Goal: Transaction & Acquisition: Download file/media

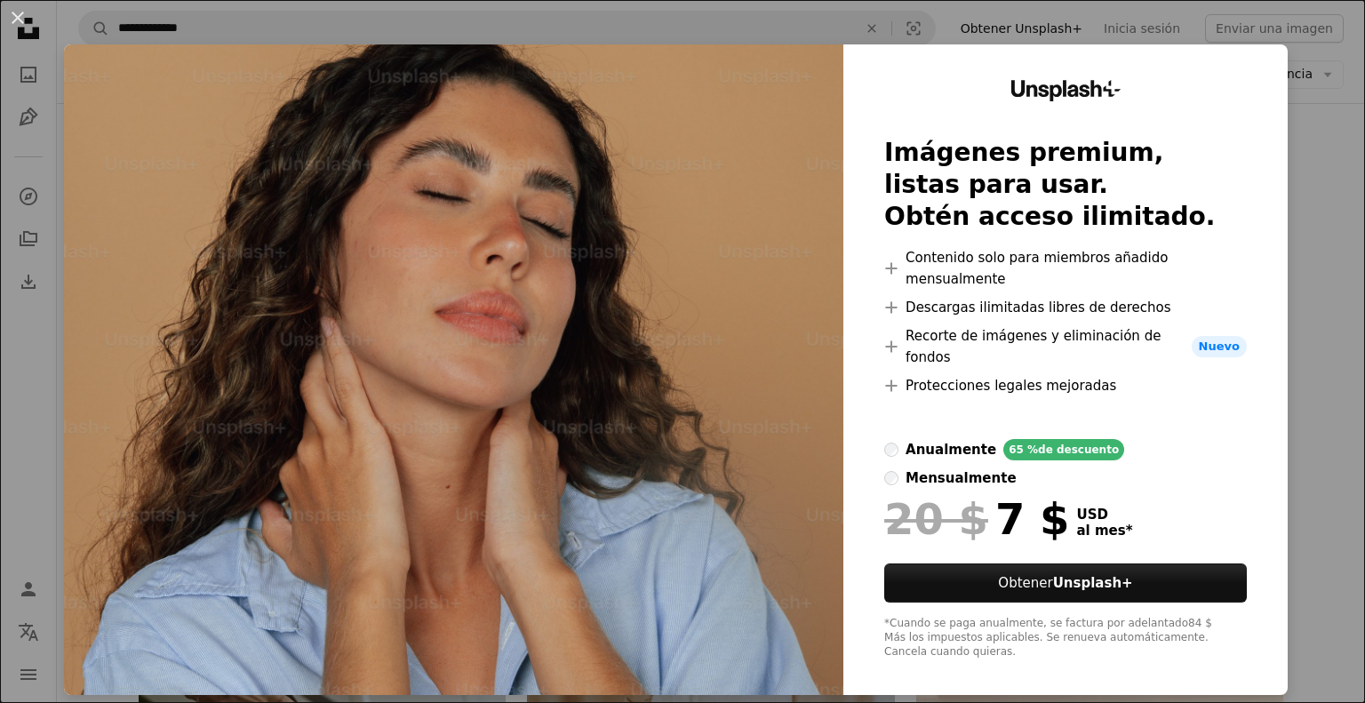
click at [18, 372] on div "An X shape Unsplash+ Imágenes premium, listas para usar. Obtén acceso ilimitado…" at bounding box center [682, 351] width 1365 height 703
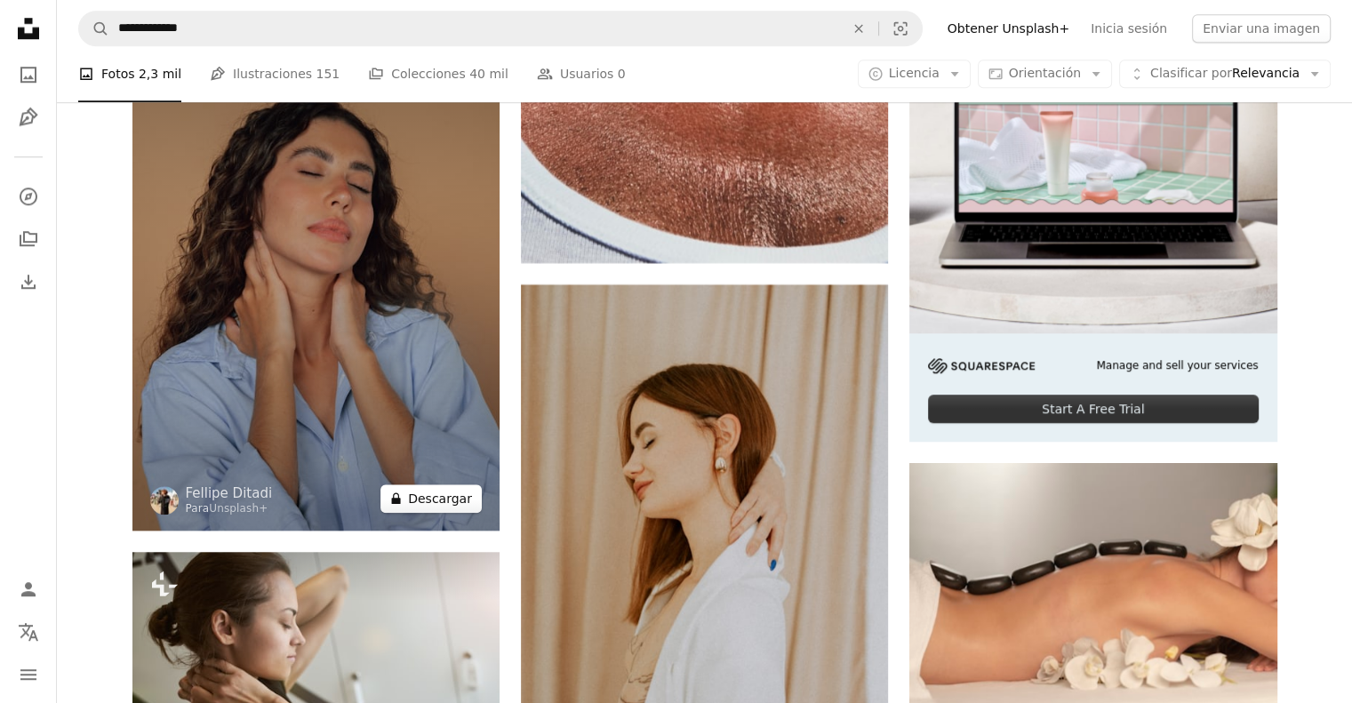
click at [401, 503] on icon at bounding box center [396, 499] width 9 height 12
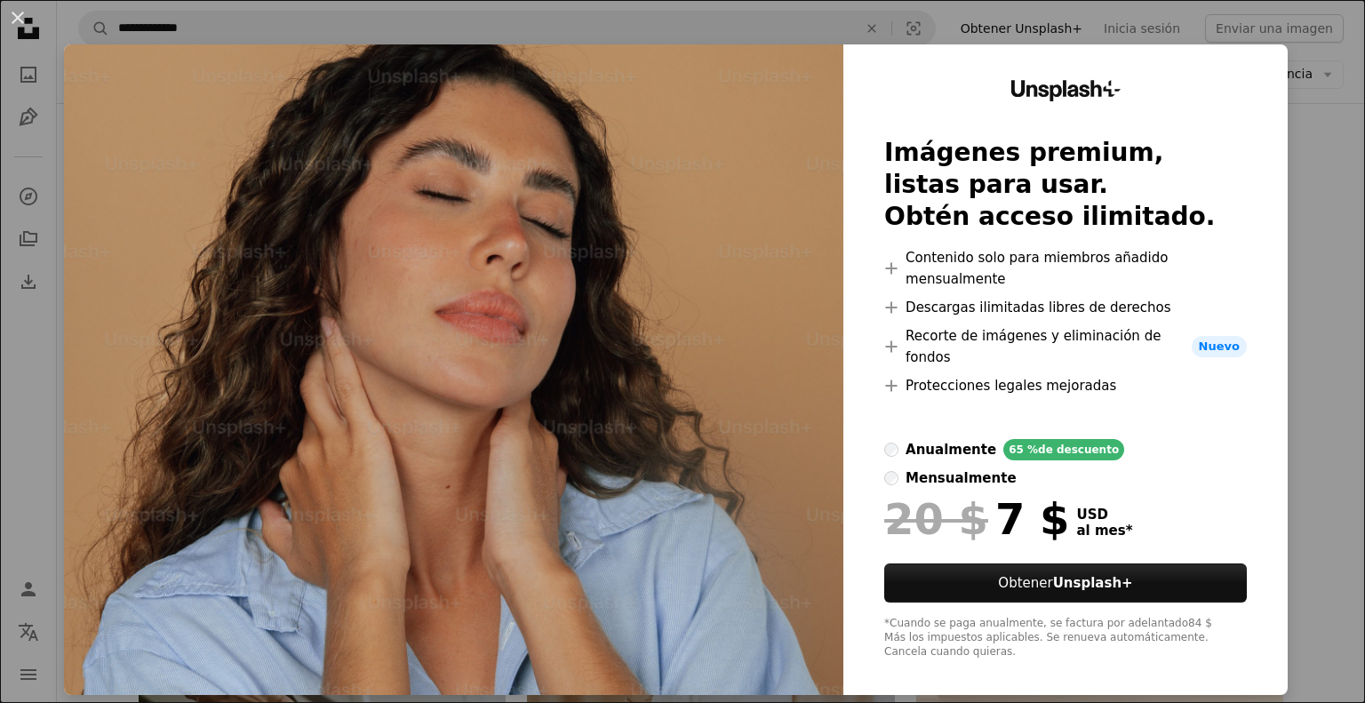
click at [35, 454] on div "An X shape Unsplash+ Imágenes premium, listas para usar. Obtén acceso ilimitado…" at bounding box center [682, 351] width 1365 height 703
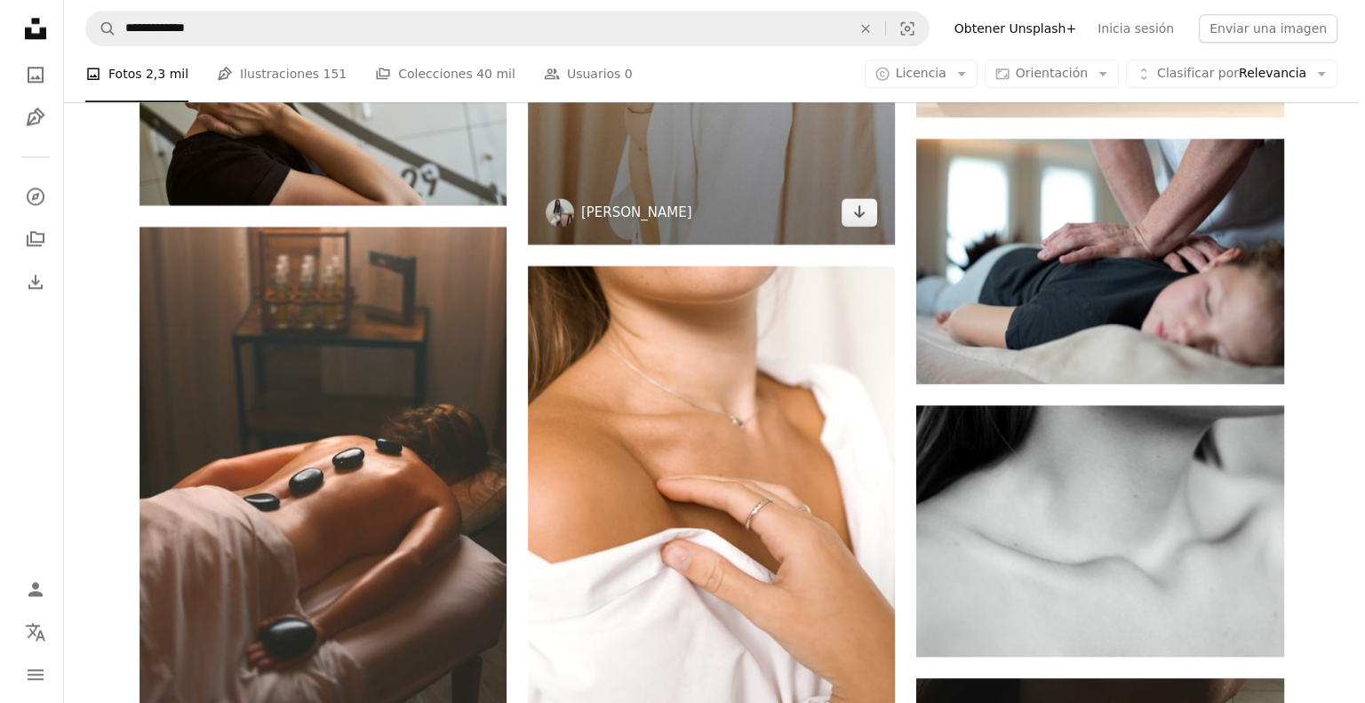
scroll to position [8906, 0]
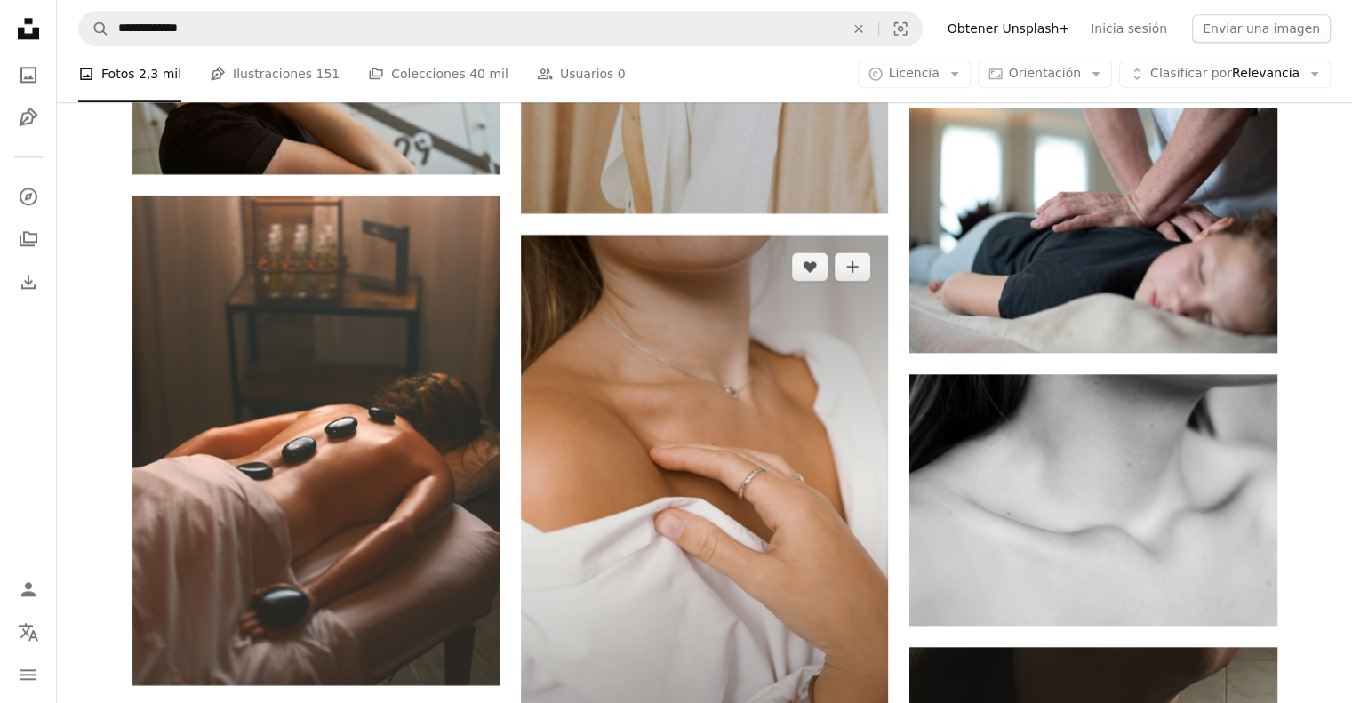
click at [700, 374] on img at bounding box center [704, 510] width 367 height 551
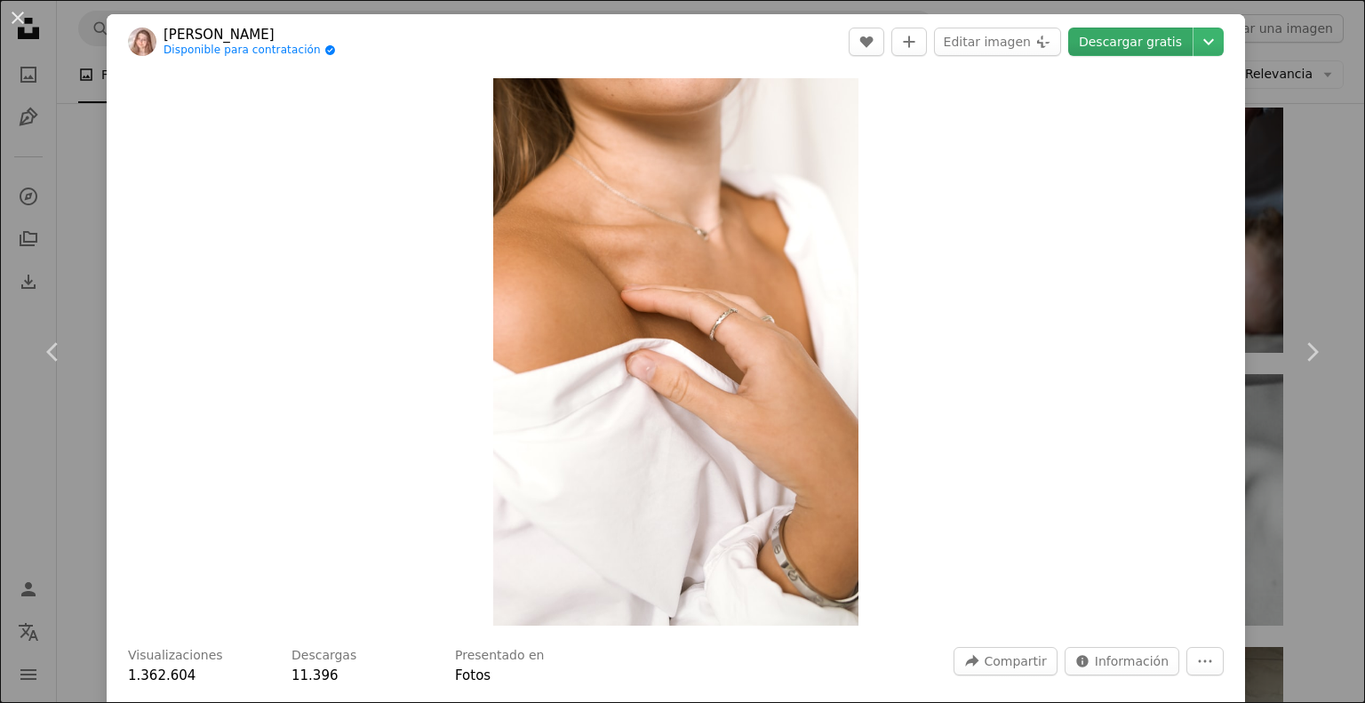
click at [1098, 28] on link "Descargar gratis" at bounding box center [1130, 42] width 124 height 28
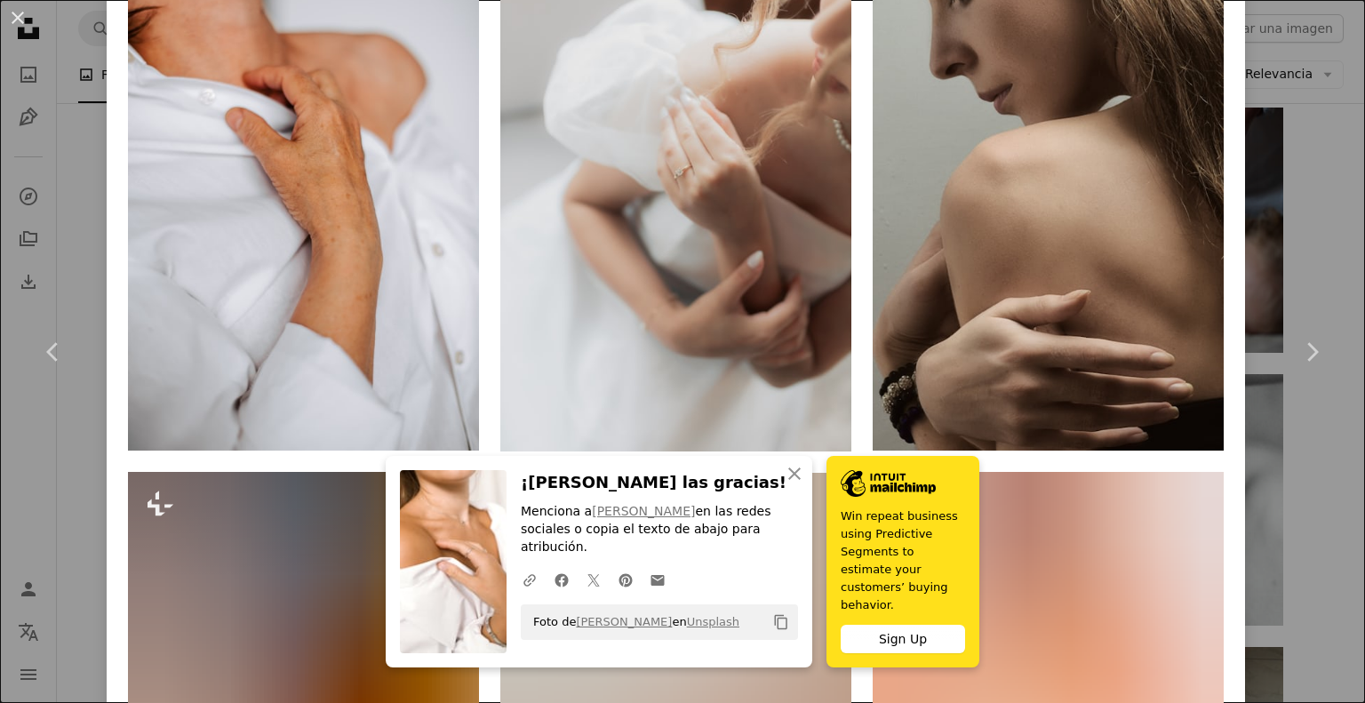
scroll to position [1422, 0]
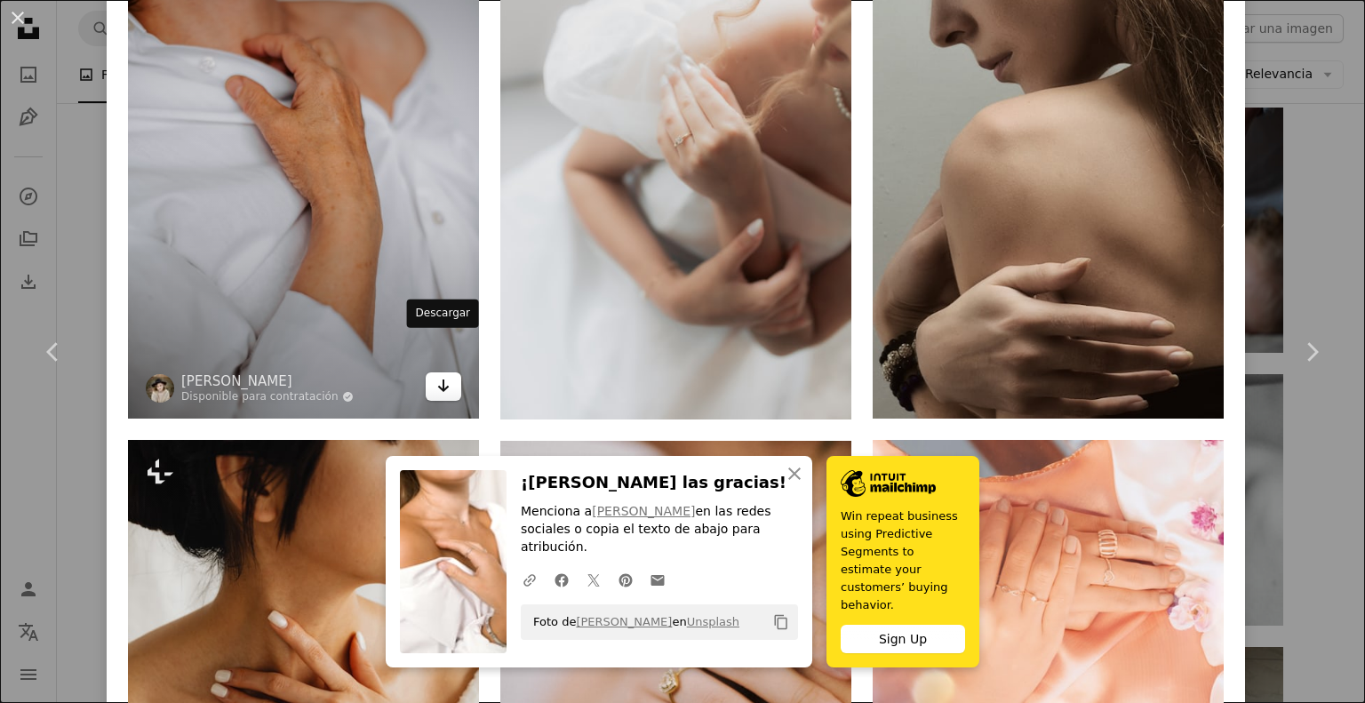
click at [441, 375] on icon "Arrow pointing down" at bounding box center [443, 385] width 14 height 21
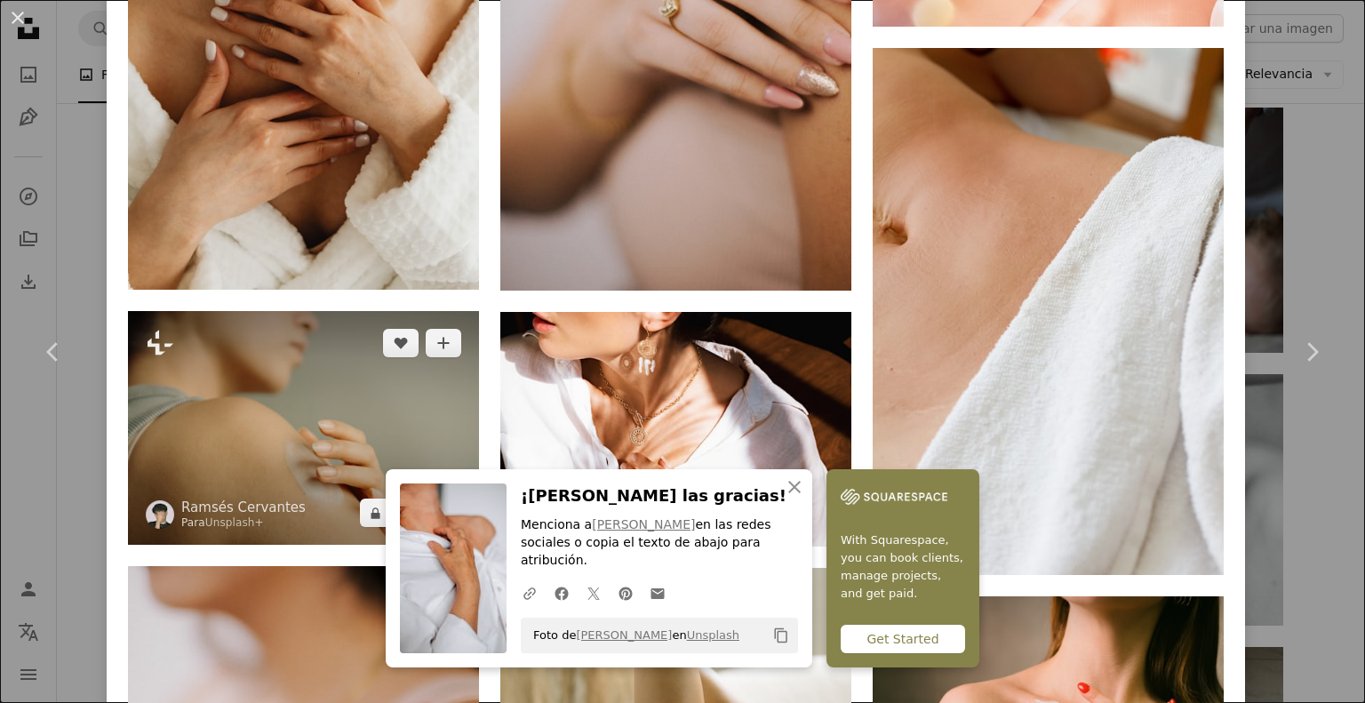
scroll to position [2133, 0]
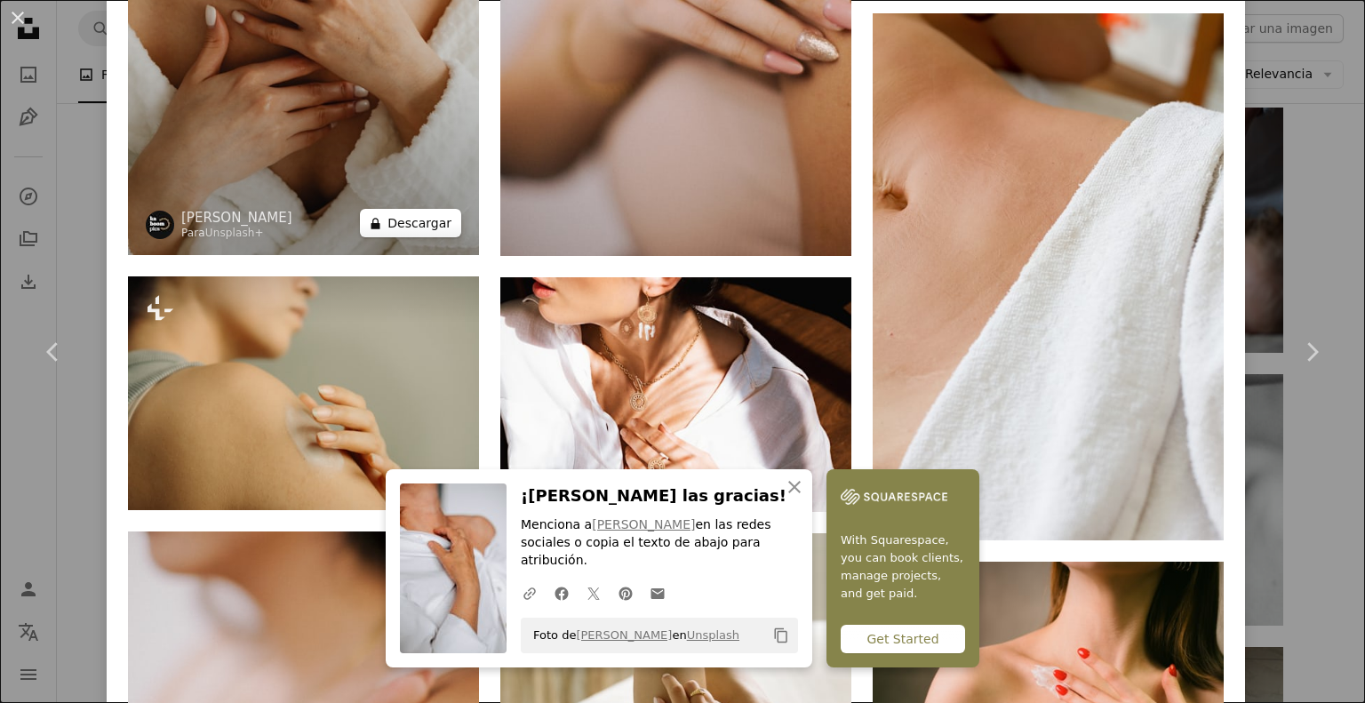
click at [412, 209] on button "A lock Descargar" at bounding box center [410, 223] width 101 height 28
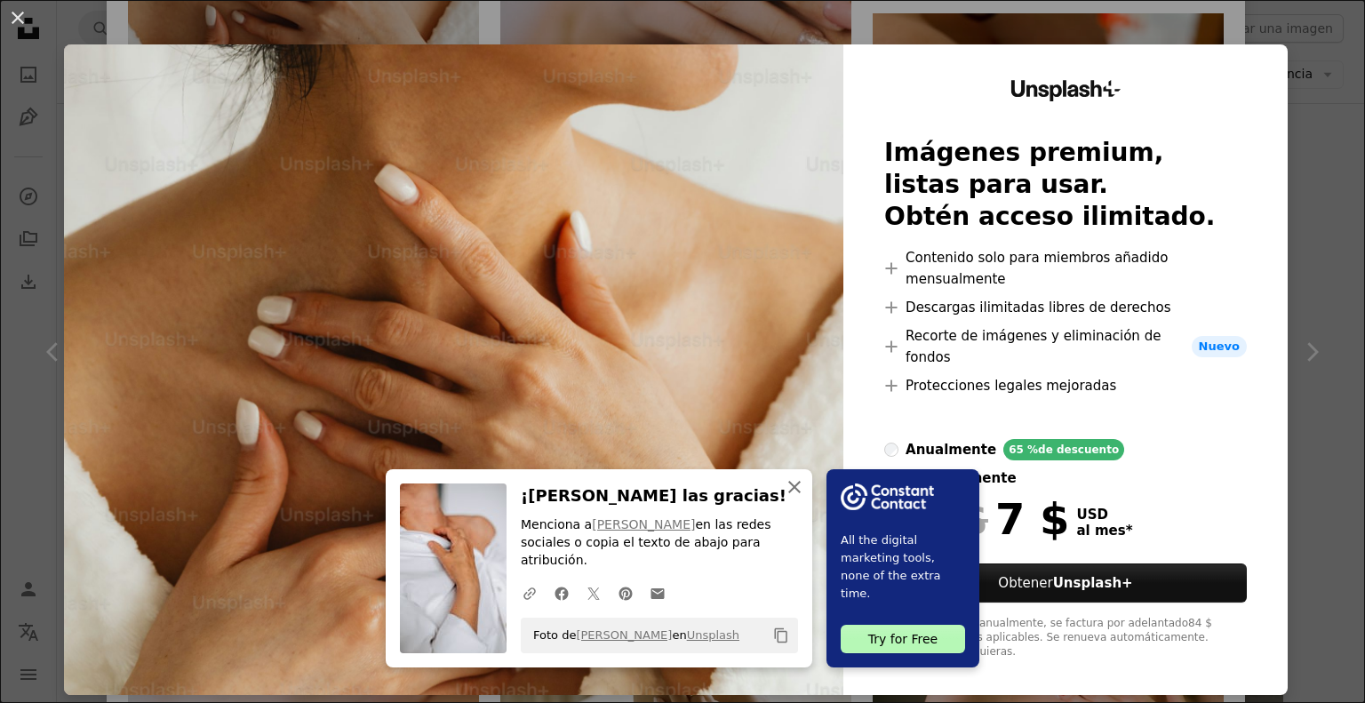
click at [785, 498] on icon "An X shape" at bounding box center [794, 486] width 21 height 21
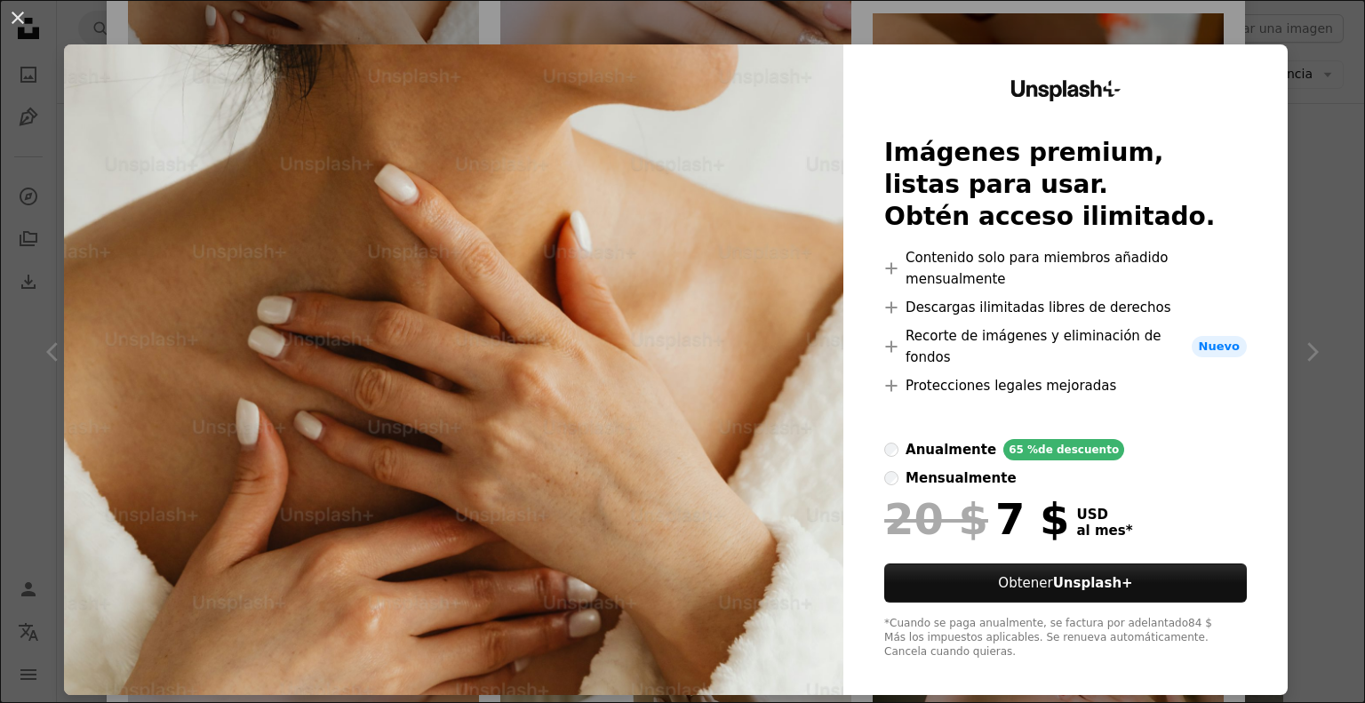
click at [28, 433] on div "An X shape Unsplash+ Imágenes premium, listas para usar. Obtén acceso ilimitado…" at bounding box center [682, 351] width 1365 height 703
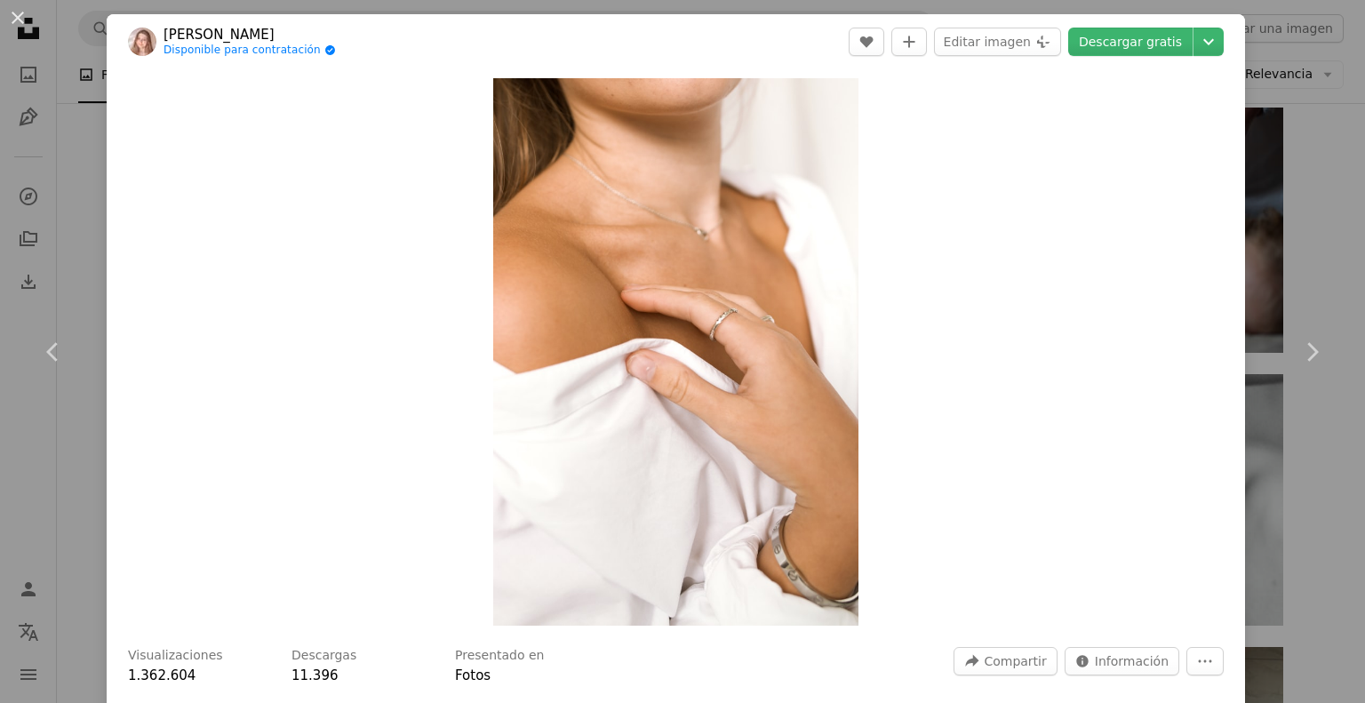
click at [1312, 184] on div "An X shape Chevron left Chevron right [PERSON_NAME] Disponible para contratació…" at bounding box center [682, 351] width 1365 height 703
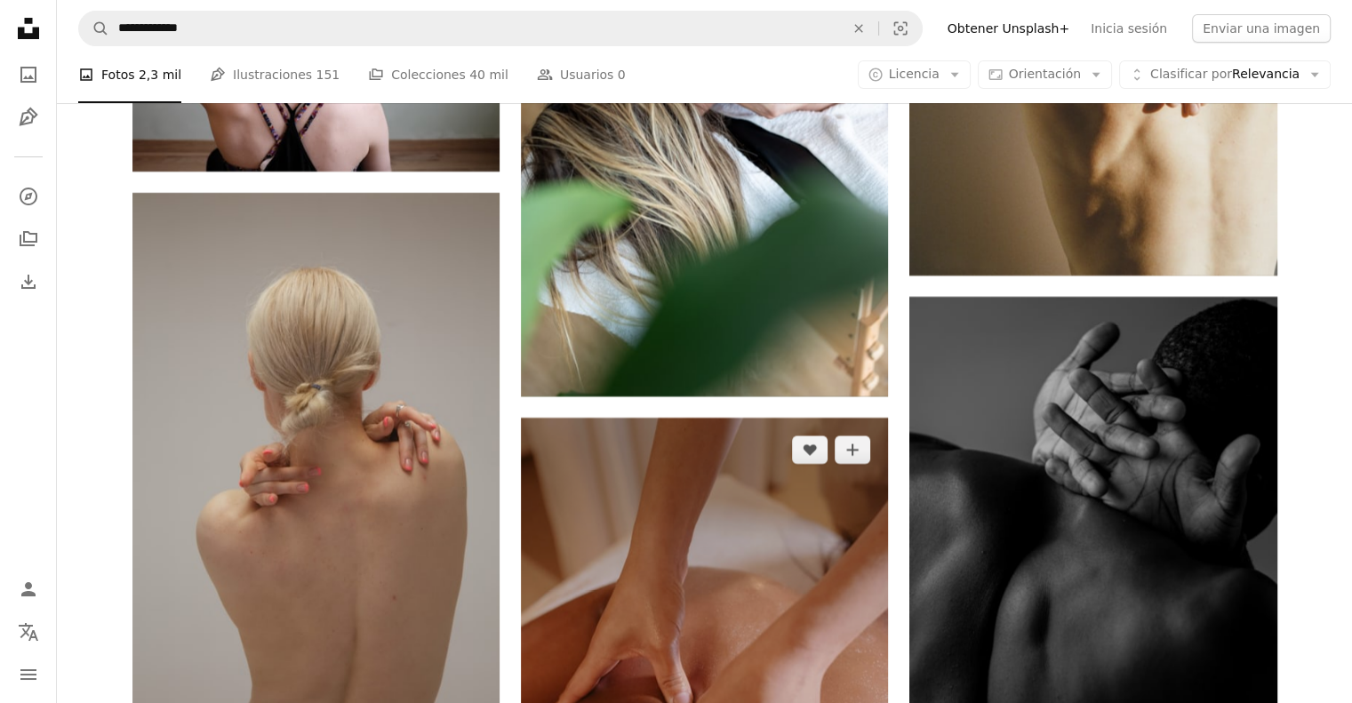
scroll to position [6685, 0]
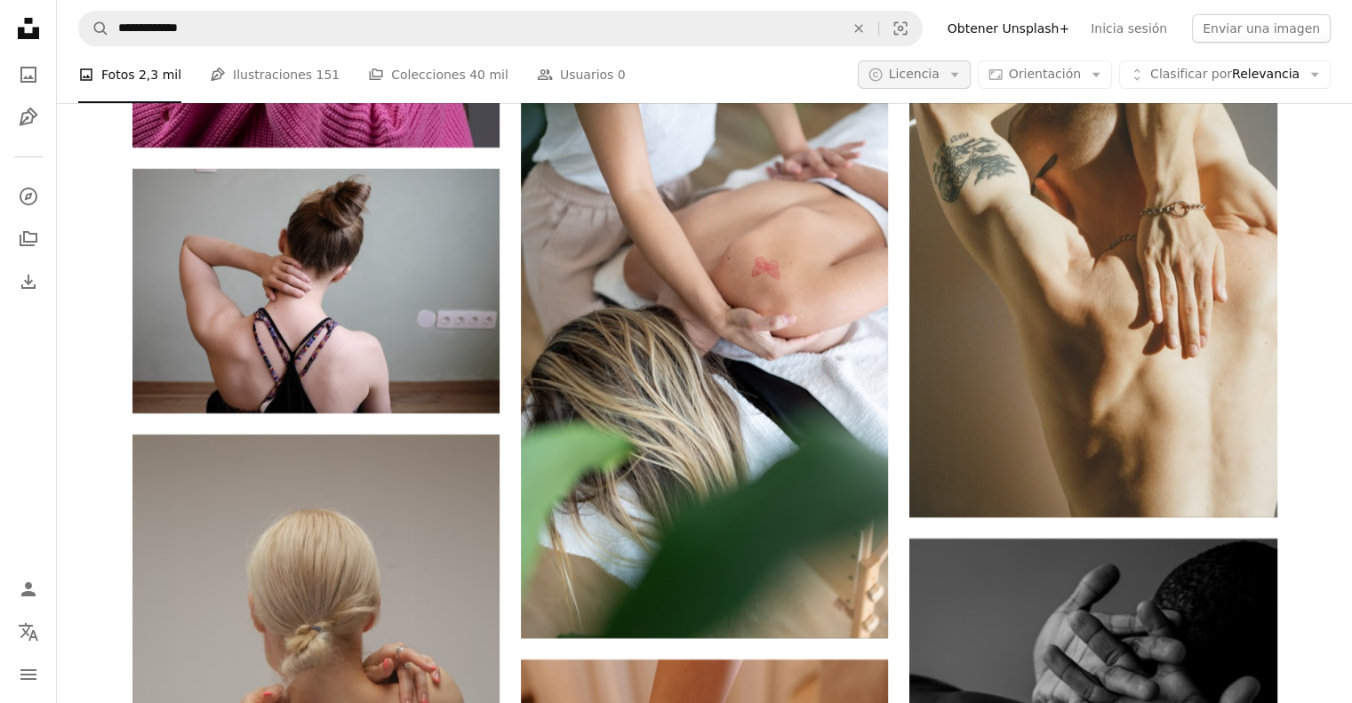
click at [939, 71] on span "Licencia" at bounding box center [914, 74] width 51 height 14
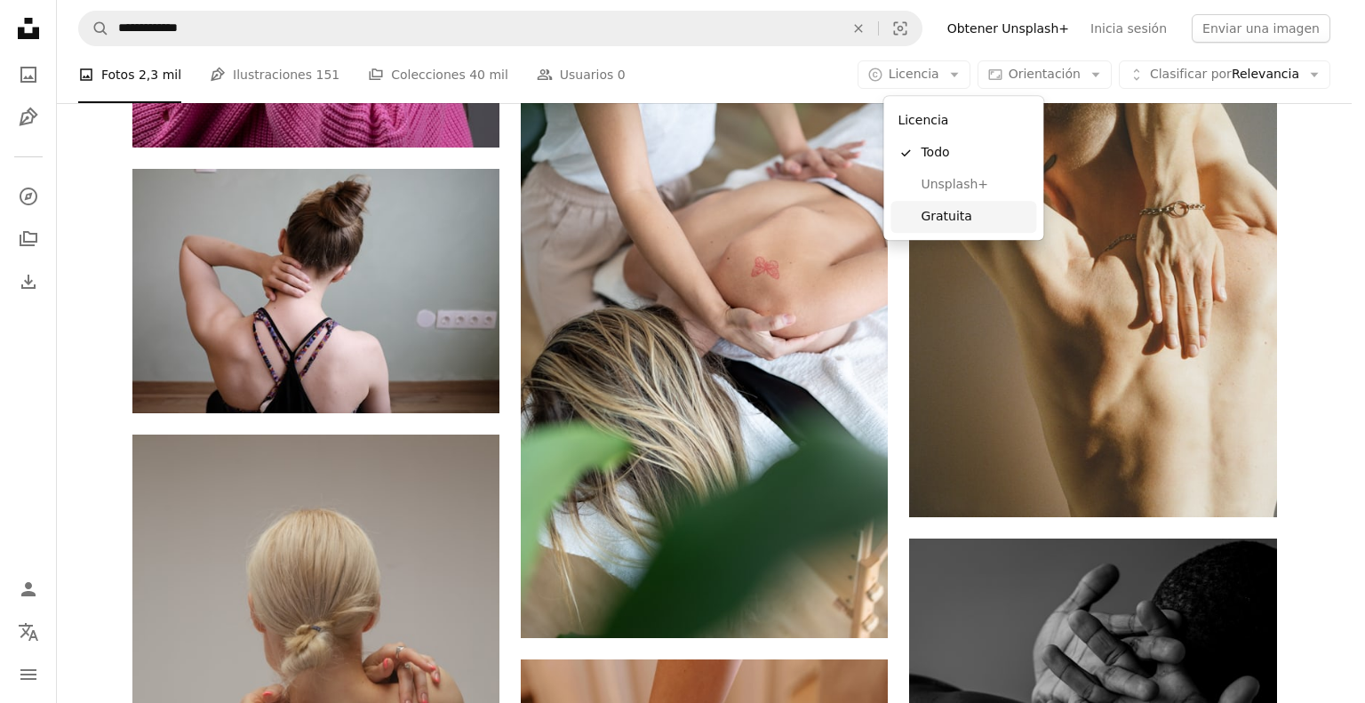
click at [955, 215] on span "Gratuita" at bounding box center [975, 217] width 108 height 18
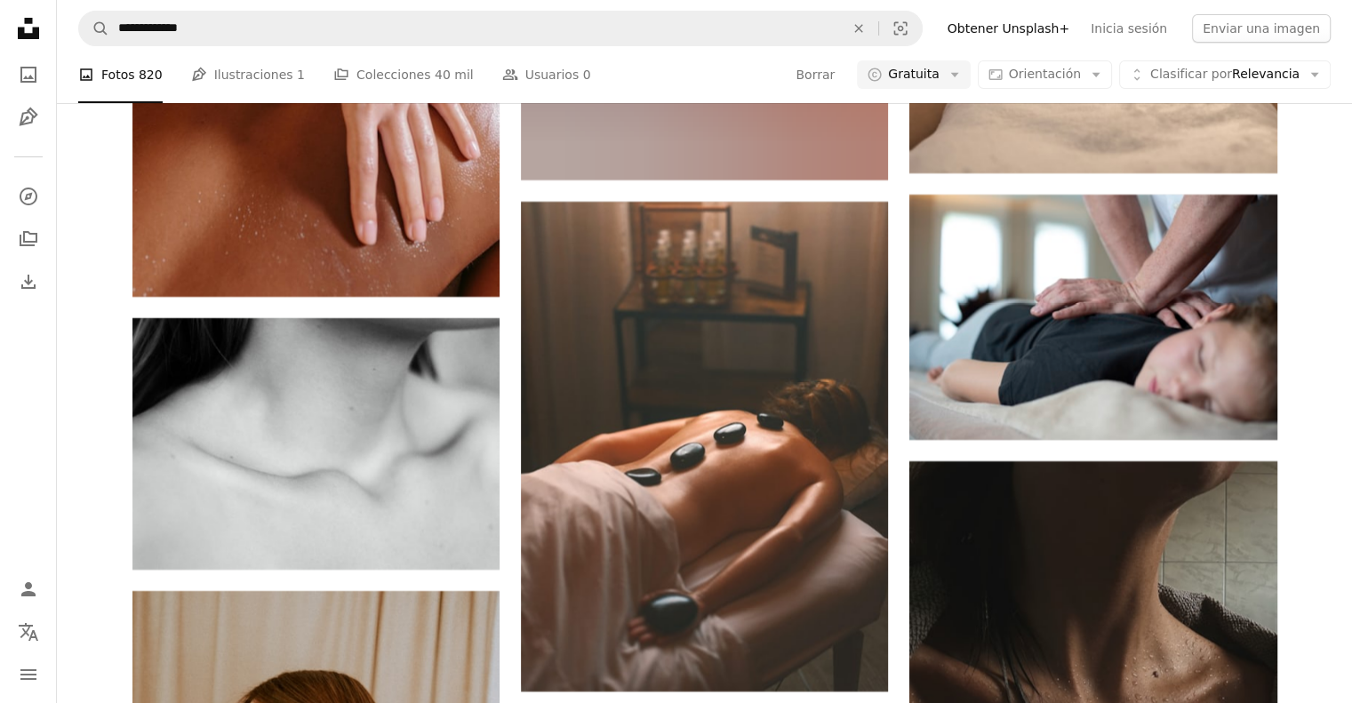
scroll to position [11107, 0]
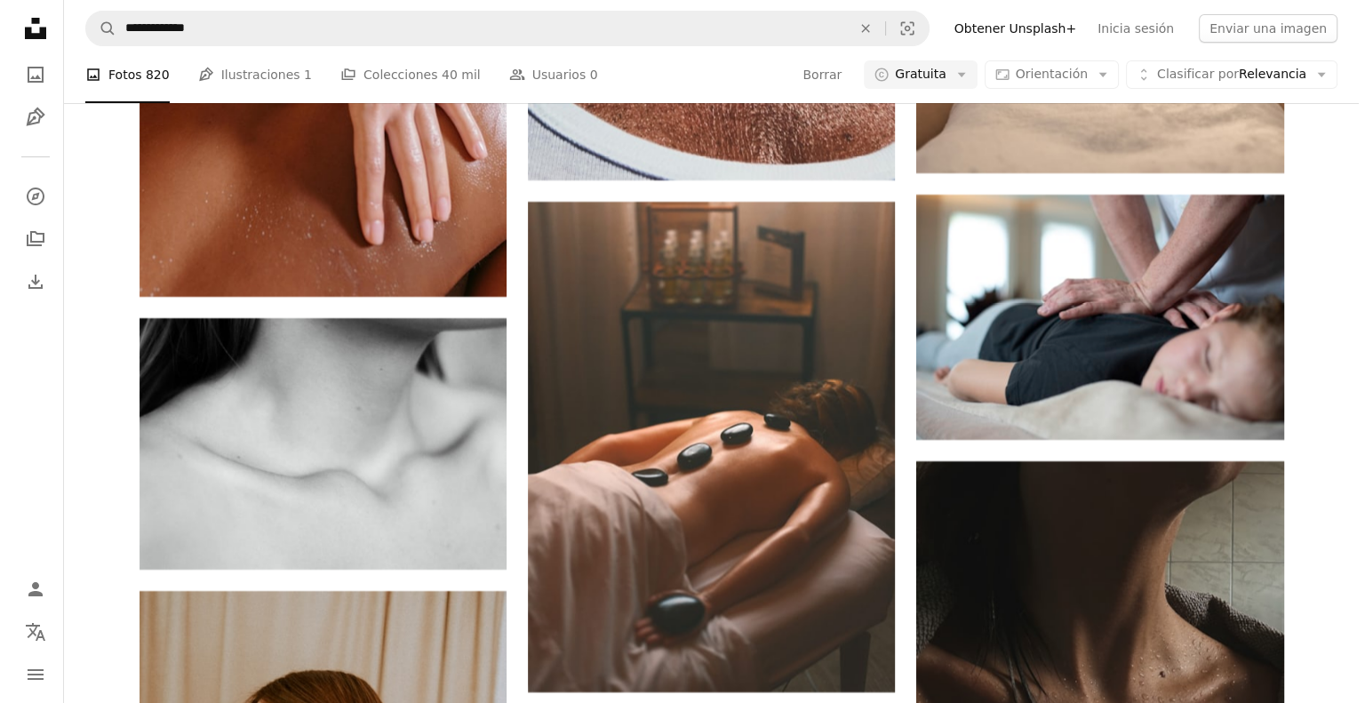
scroll to position [25324, 0]
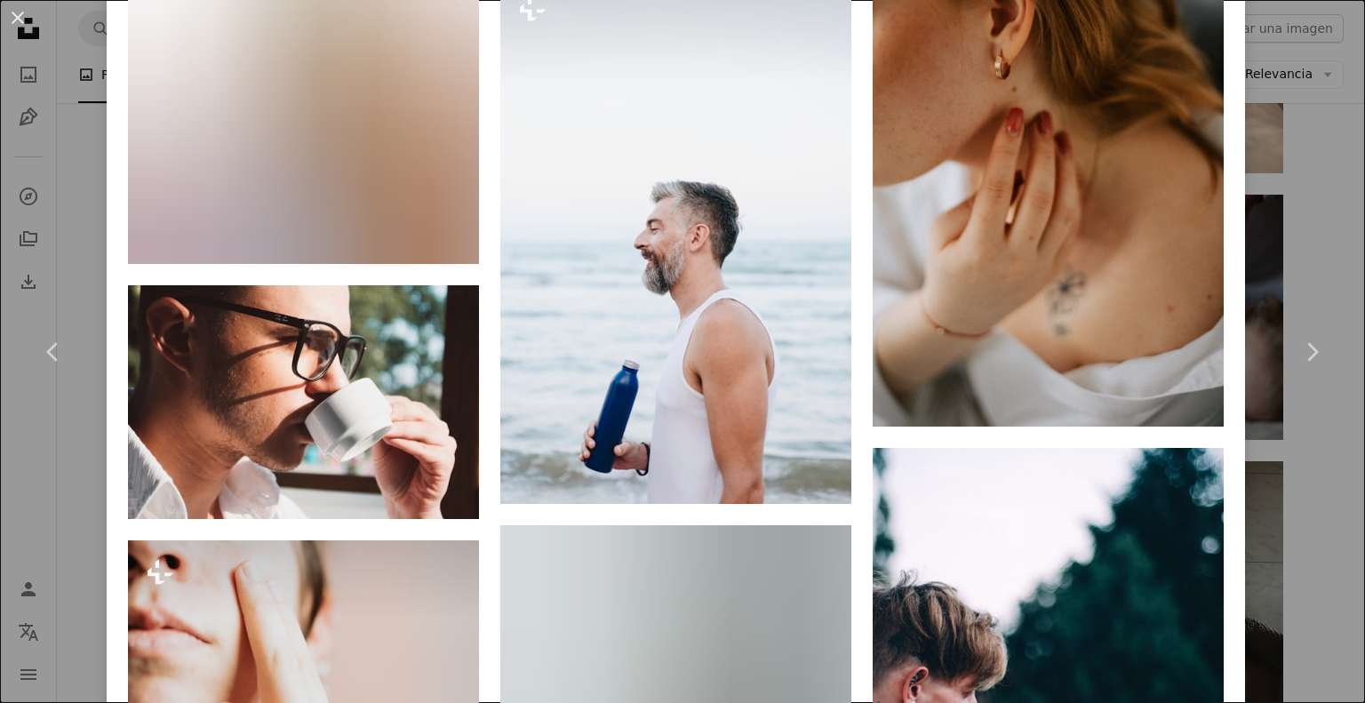
scroll to position [16783, 0]
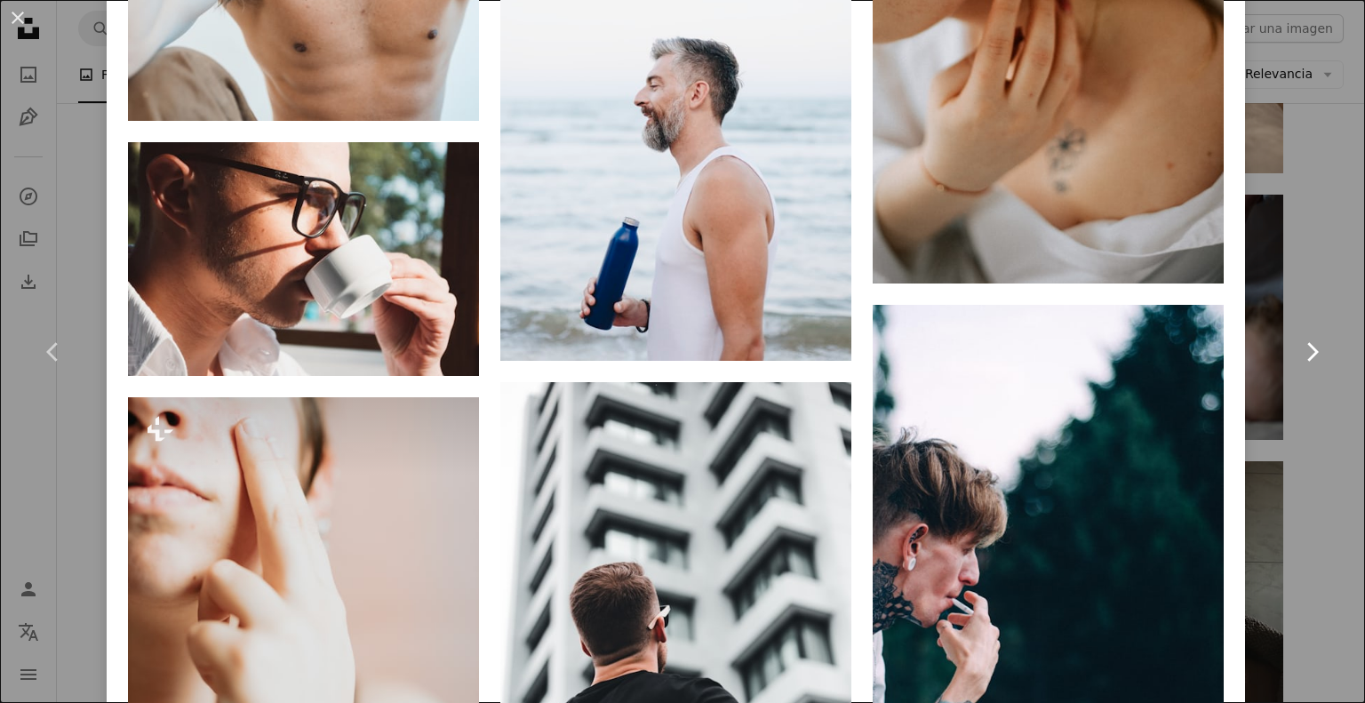
click at [1303, 292] on link "Chevron right" at bounding box center [1311, 352] width 107 height 171
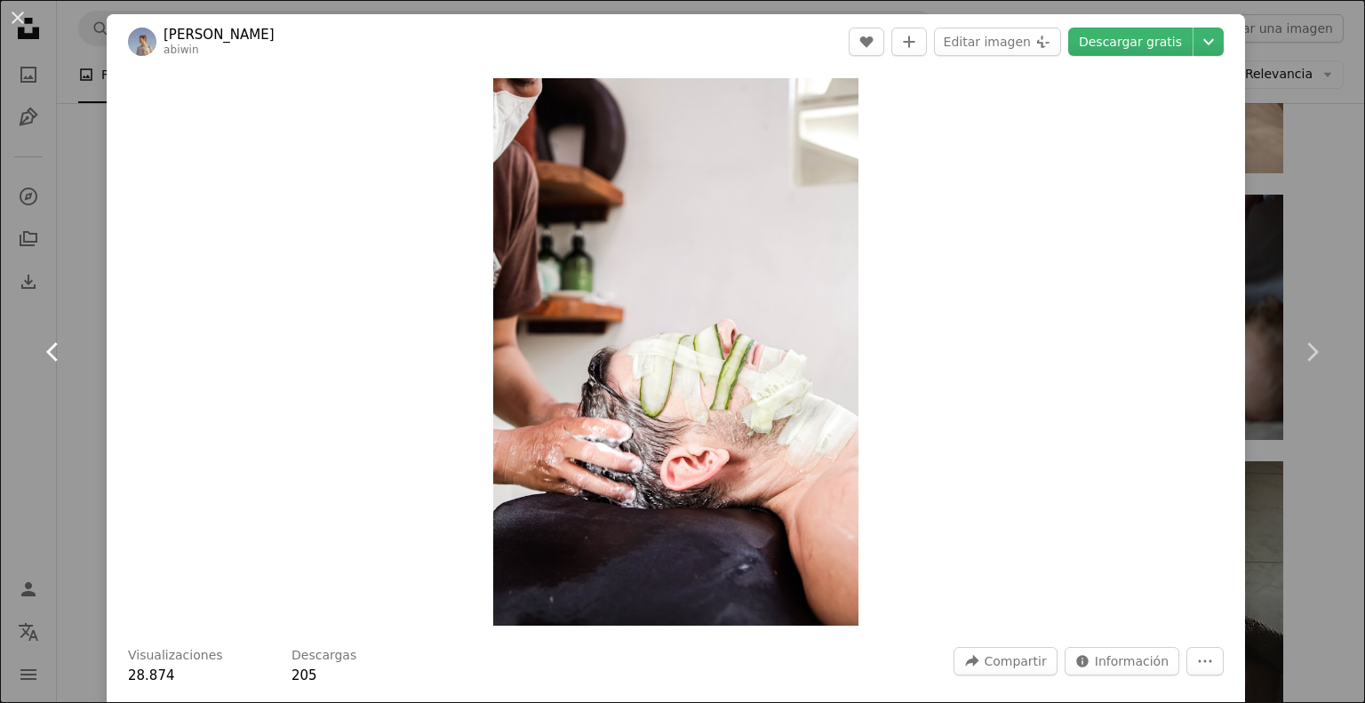
click at [0, 433] on link "Chevron left" at bounding box center [53, 352] width 107 height 171
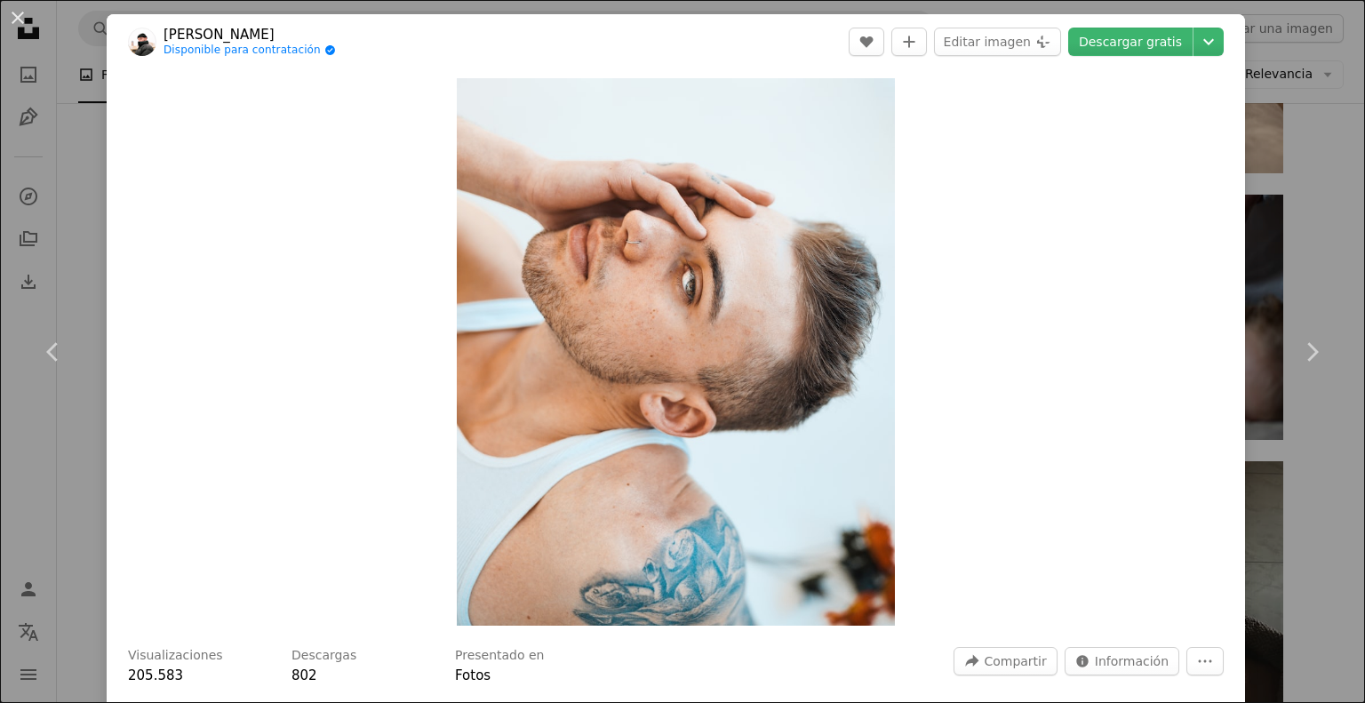
click at [16, 13] on button "An X shape" at bounding box center [17, 17] width 21 height 21
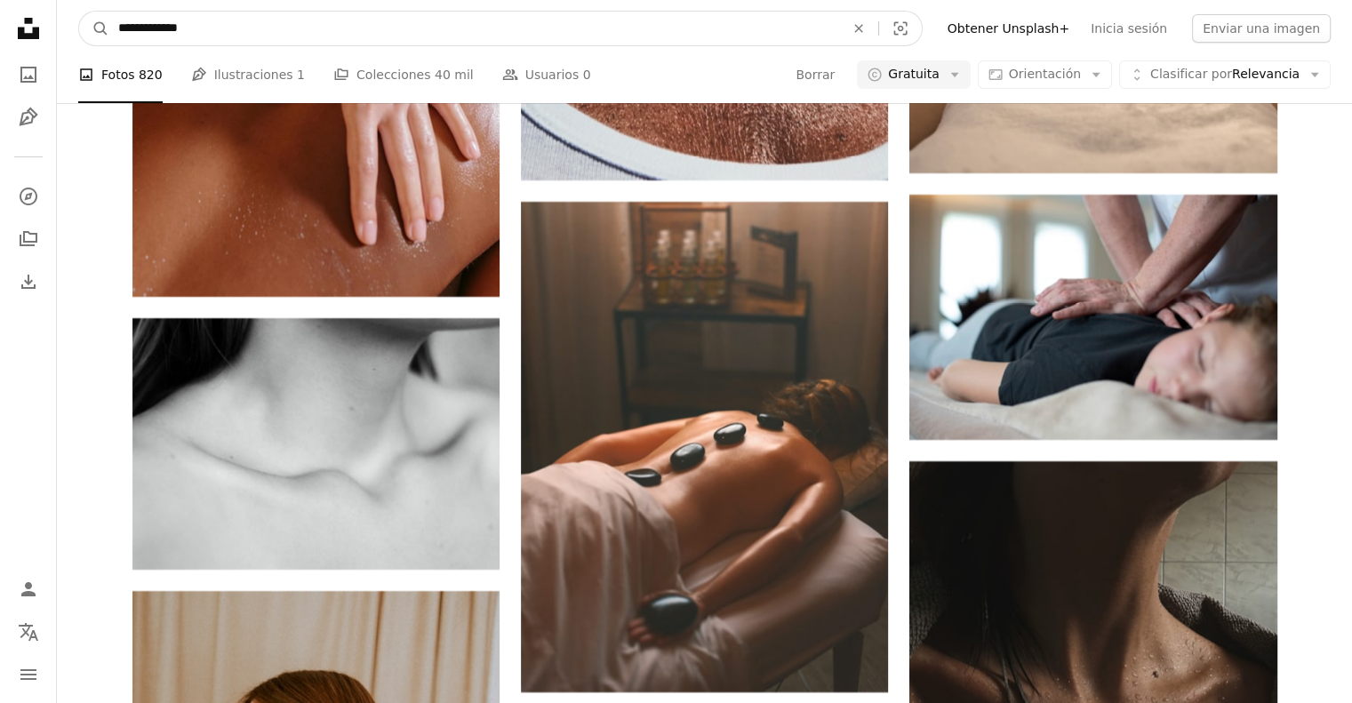
drag, startPoint x: 224, startPoint y: 28, endPoint x: 53, endPoint y: 30, distance: 170.6
type input "**********"
click button "A magnifying glass" at bounding box center [94, 29] width 30 height 34
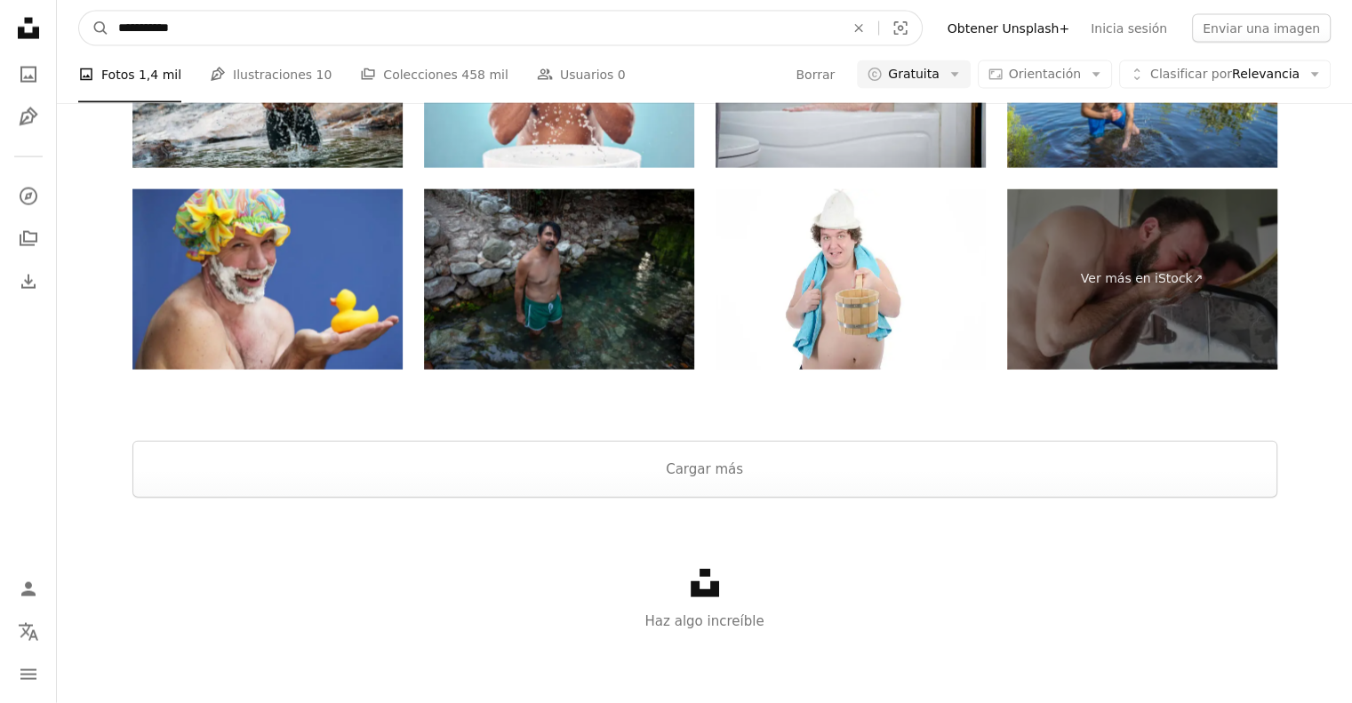
click at [199, 26] on input "**********" at bounding box center [474, 29] width 730 height 34
type input "**********"
click button "A magnifying glass" at bounding box center [94, 29] width 30 height 34
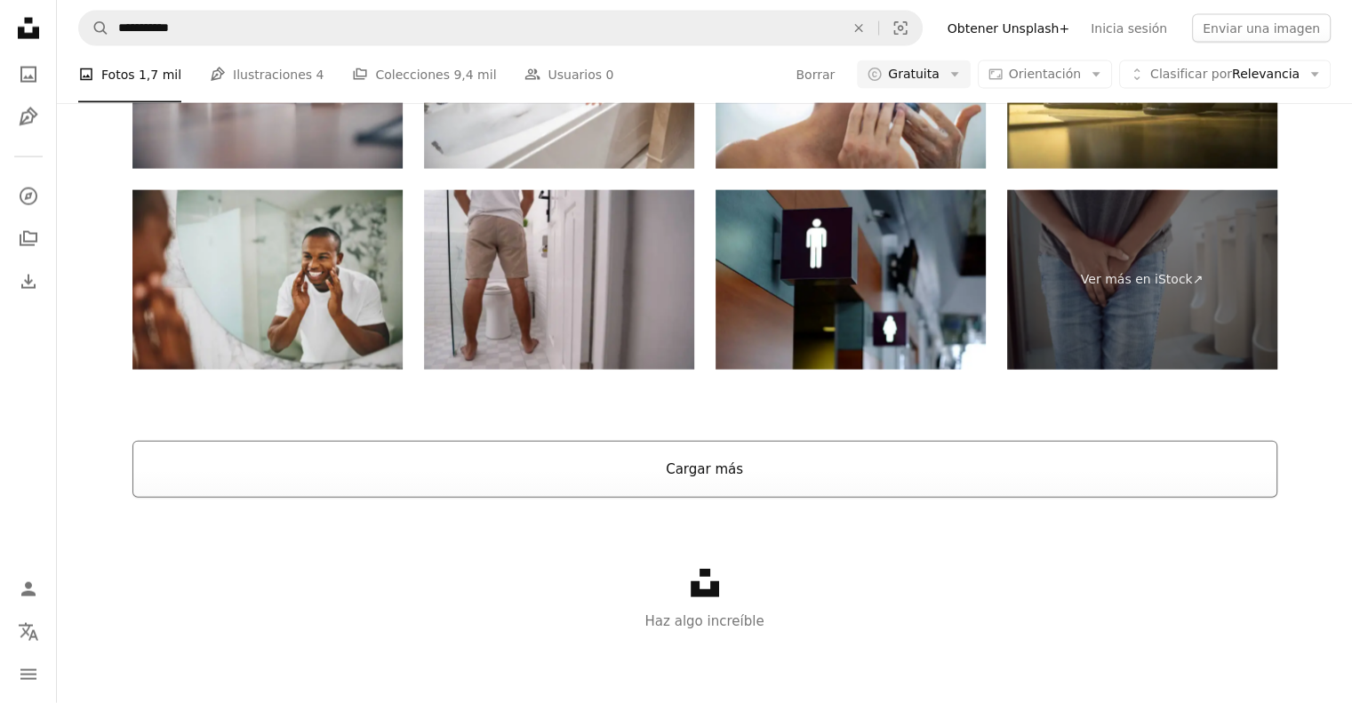
click at [715, 474] on button "Cargar más" at bounding box center [704, 469] width 1144 height 57
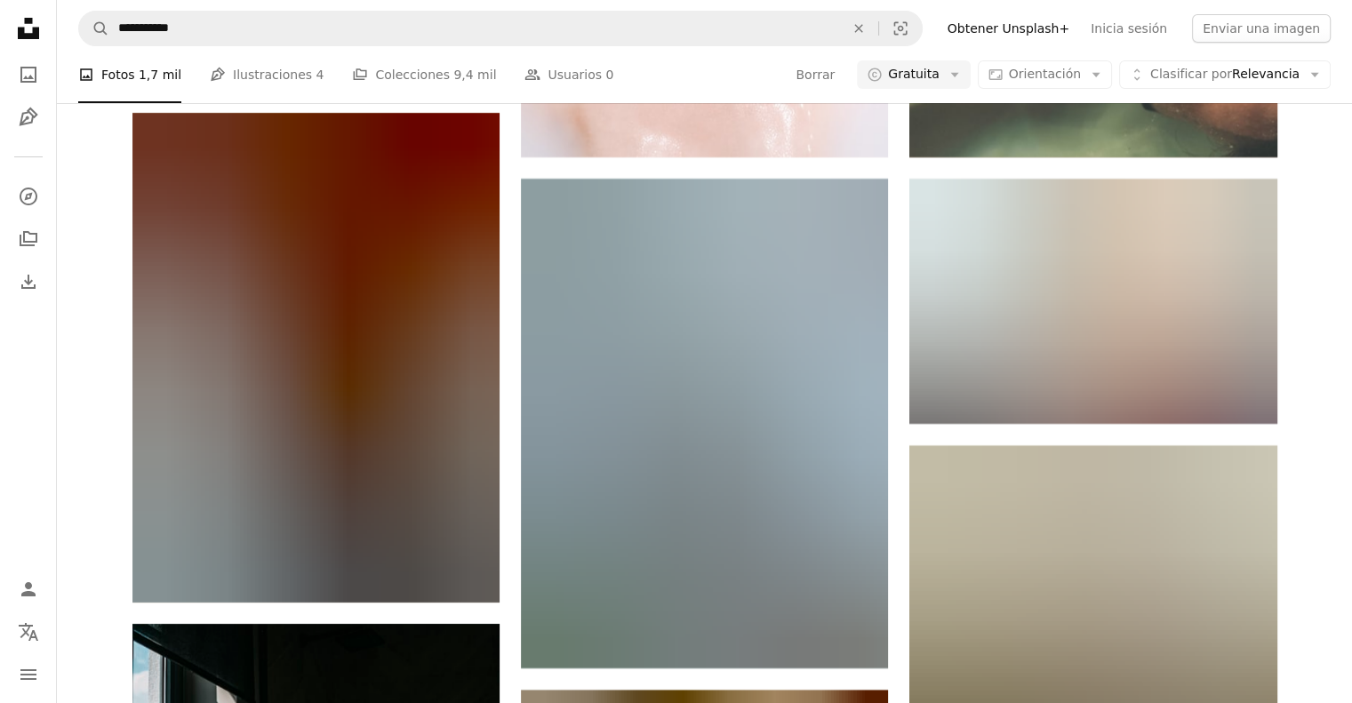
scroll to position [16702, 0]
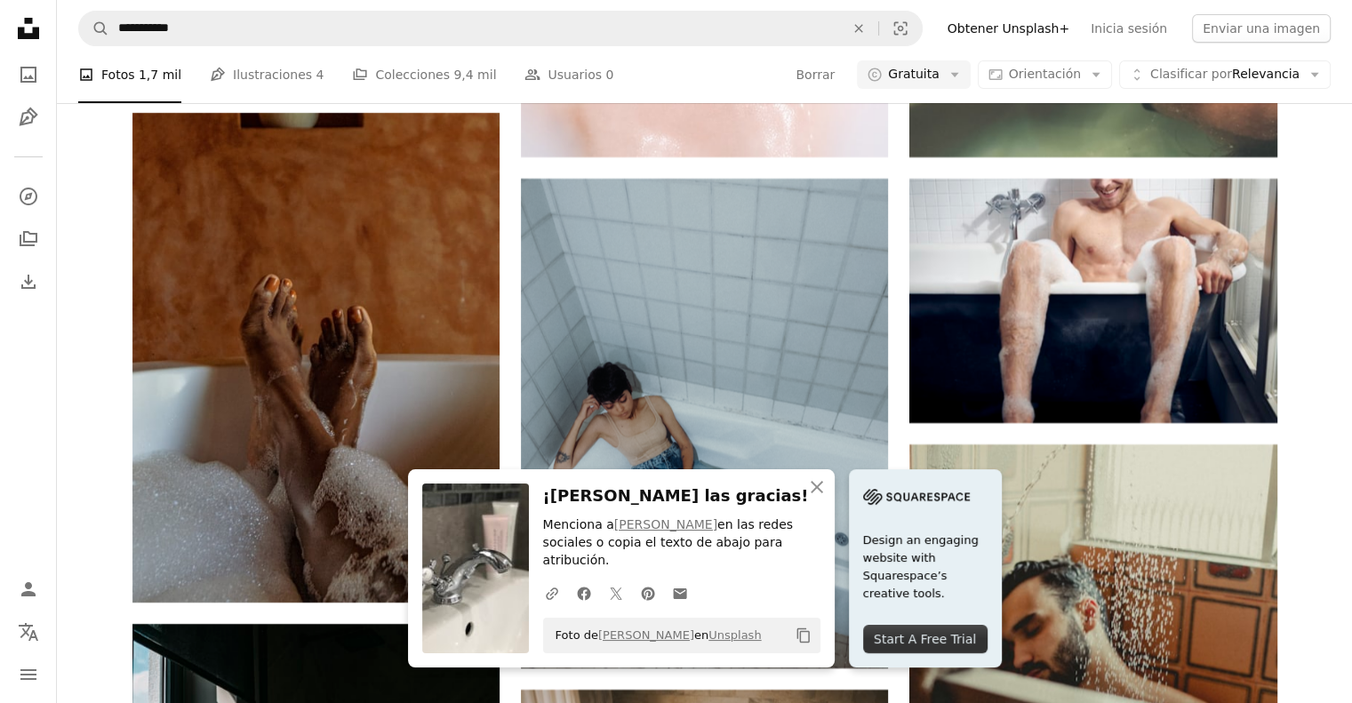
scroll to position [17501, 0]
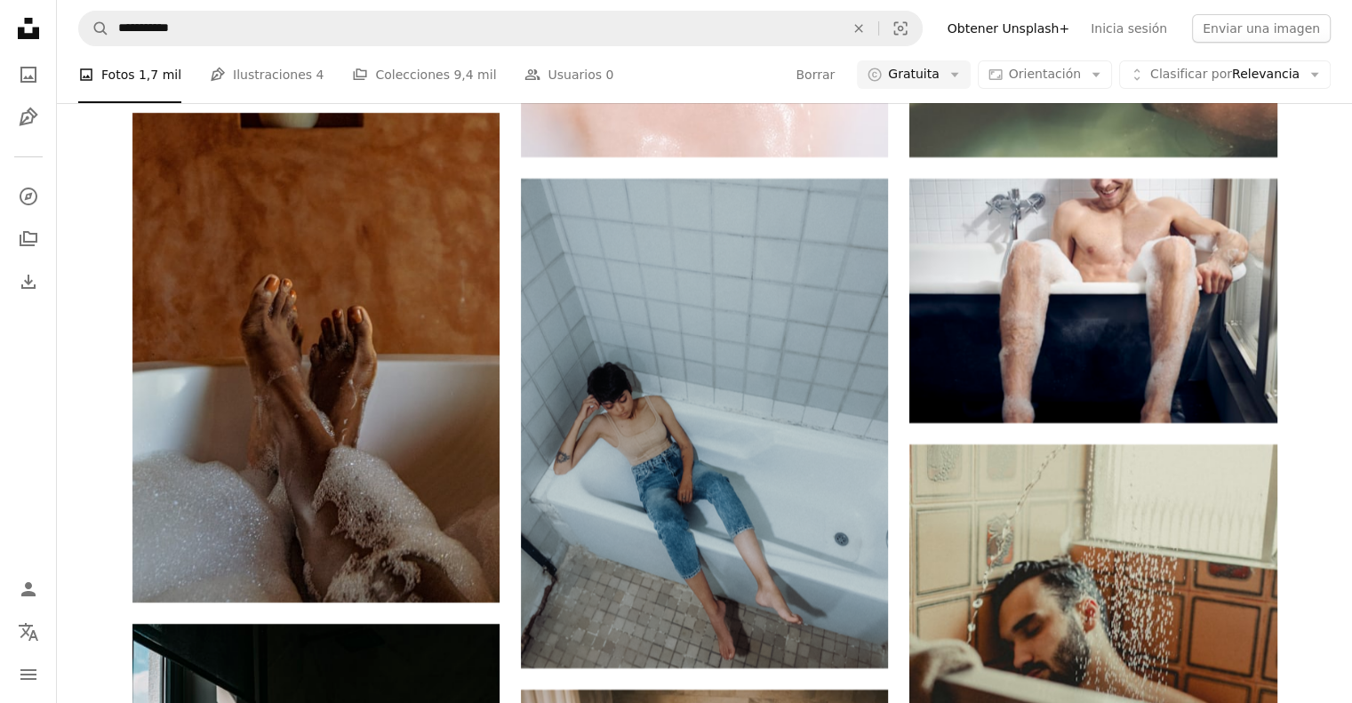
scroll to position [38027, 0]
